Goal: Obtain resource: Download file/media

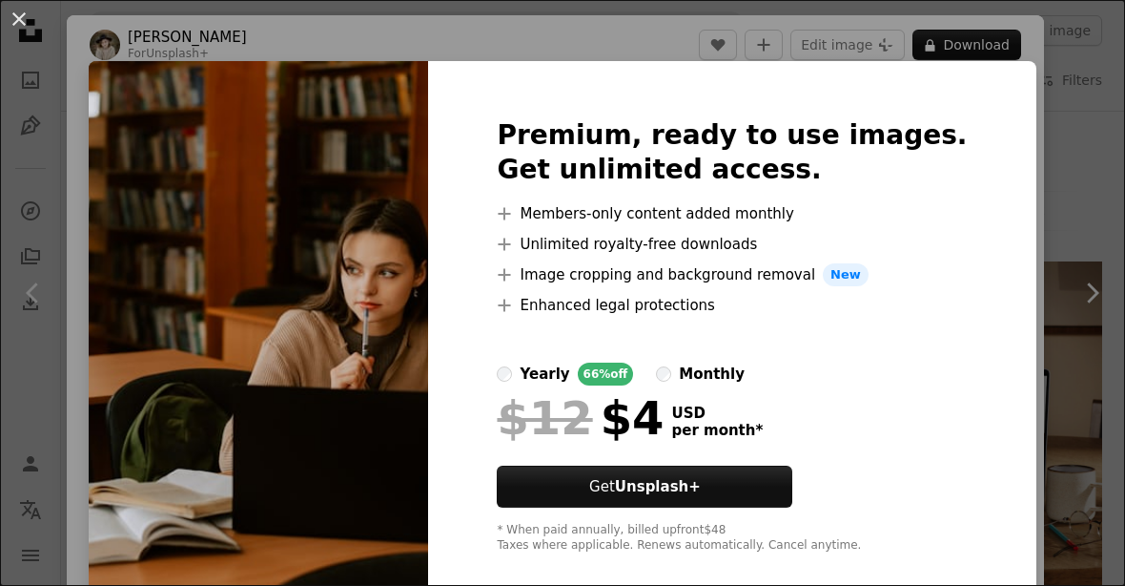
scroll to position [1334, 0]
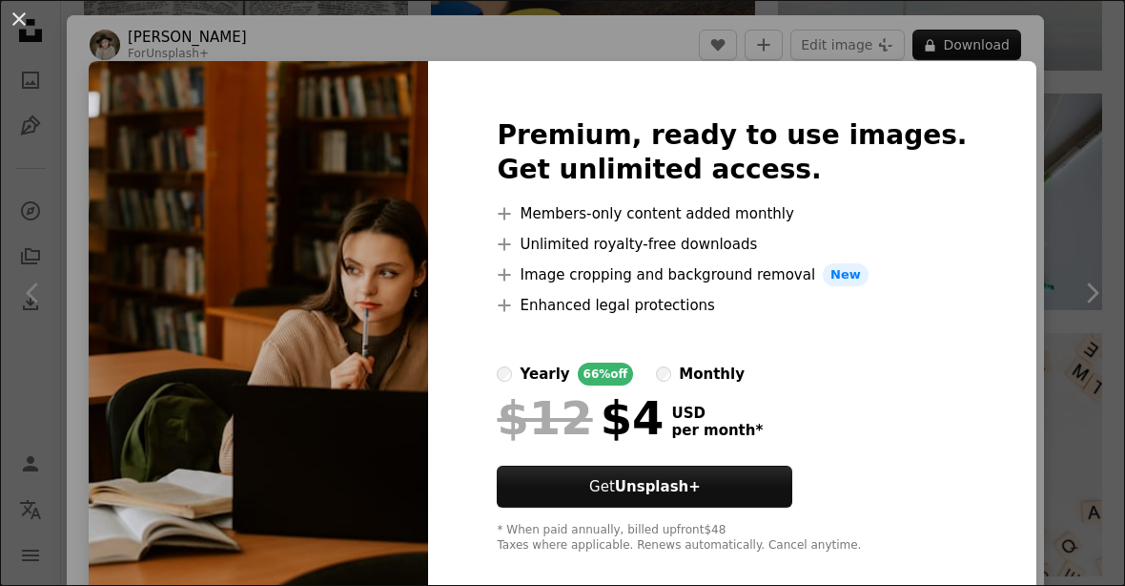
click at [1081, 43] on div "An X shape Premium, ready to use images. Get unlimited access. A plus sign Memb…" at bounding box center [562, 293] width 1125 height 586
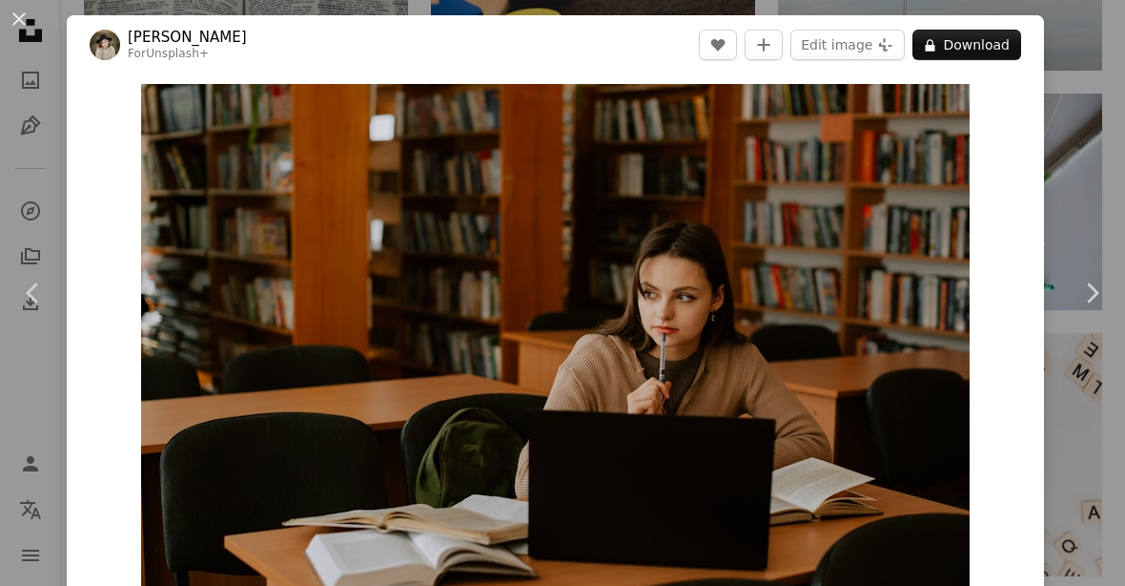
click at [29, 23] on button "An X shape" at bounding box center [19, 19] width 23 height 23
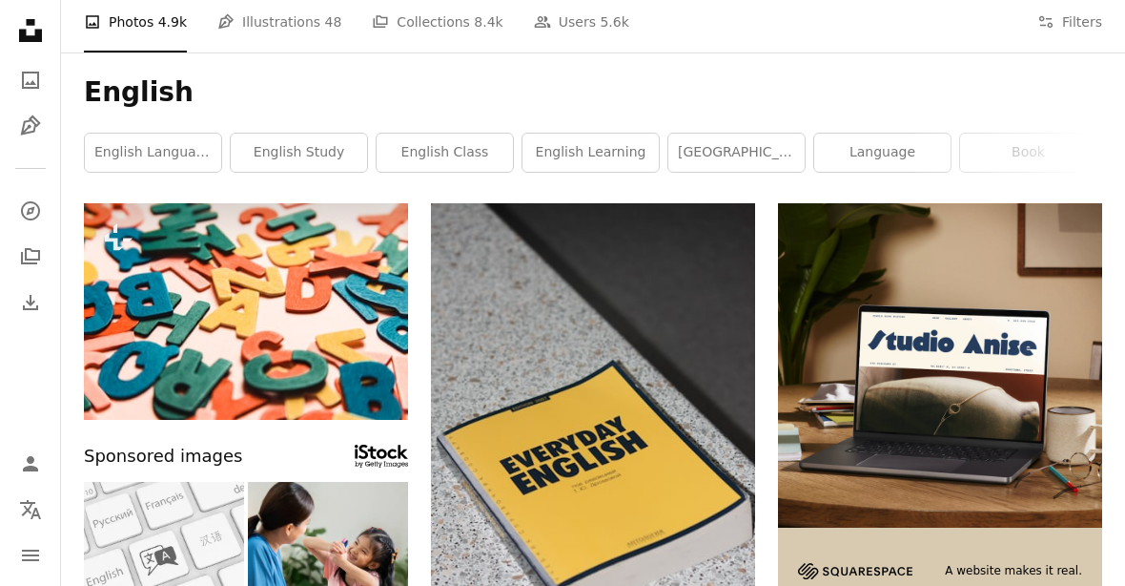
scroll to position [56, 0]
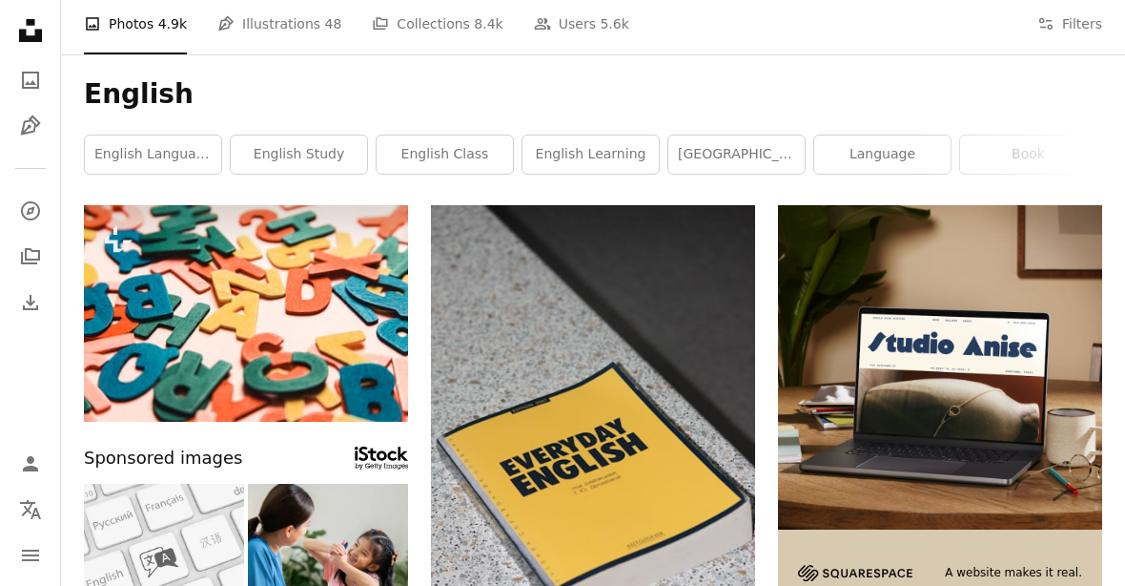
click at [311, 161] on link "english study" at bounding box center [299, 154] width 136 height 38
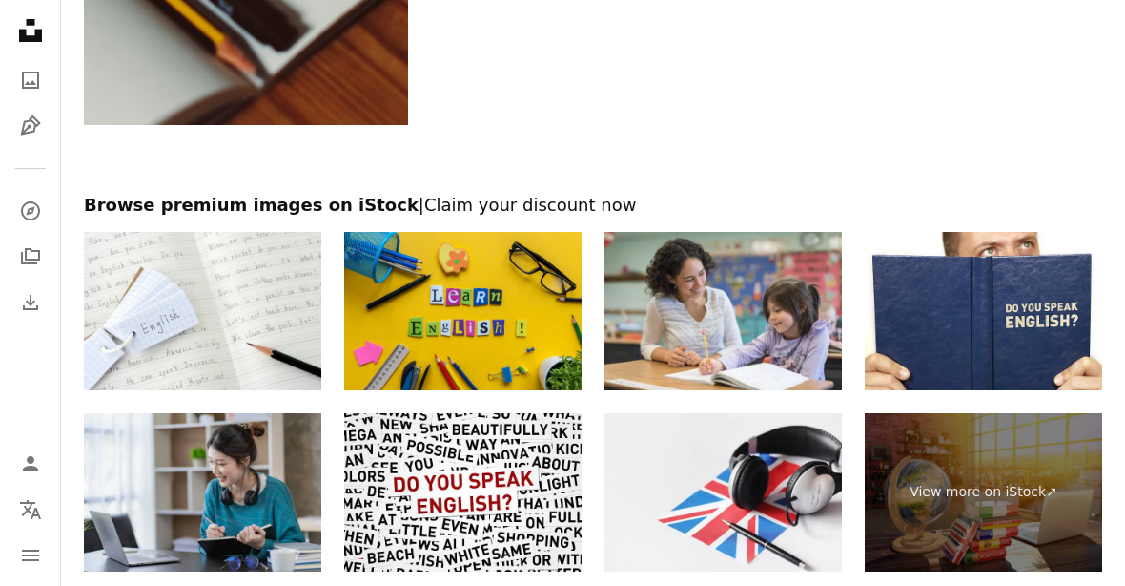
scroll to position [2737, 0]
click at [1046, 352] on img at bounding box center [983, 311] width 237 height 158
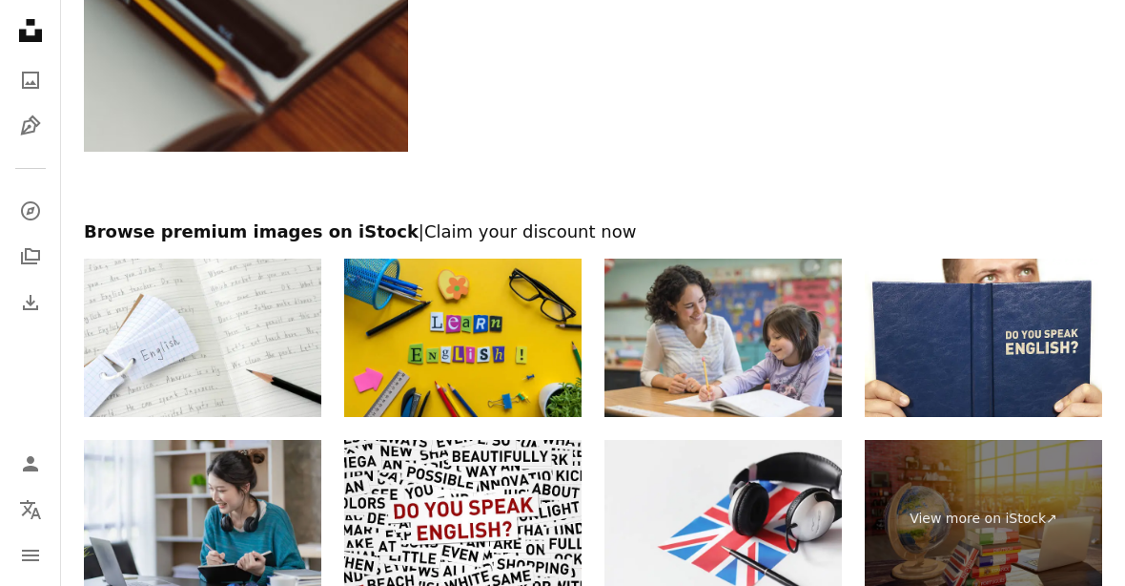
scroll to position [2735, 0]
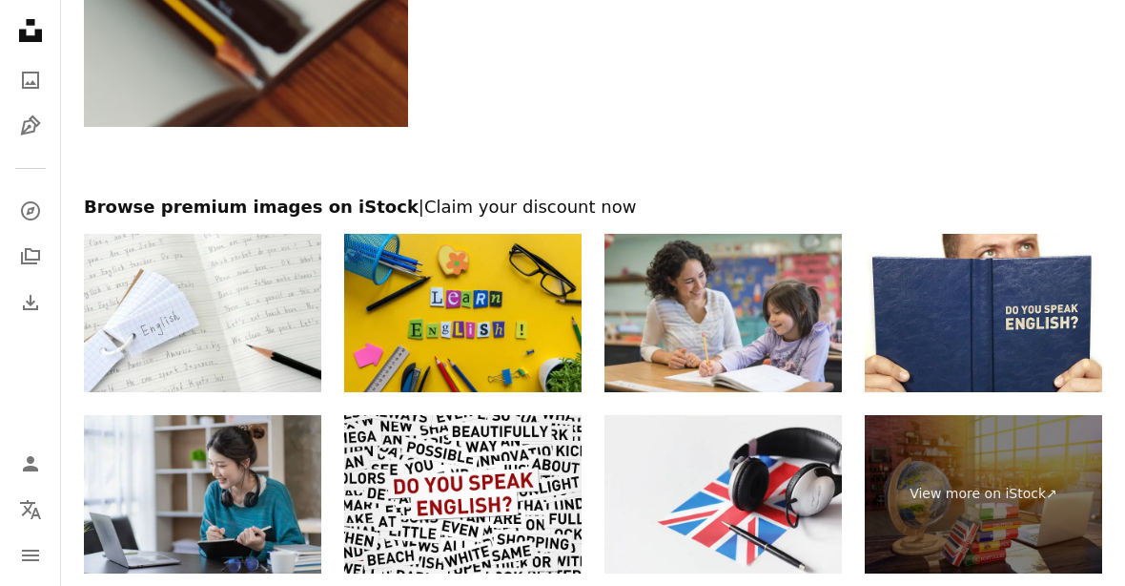
click at [1033, 297] on img at bounding box center [983, 313] width 237 height 158
